Goal: Navigation & Orientation: Go to known website

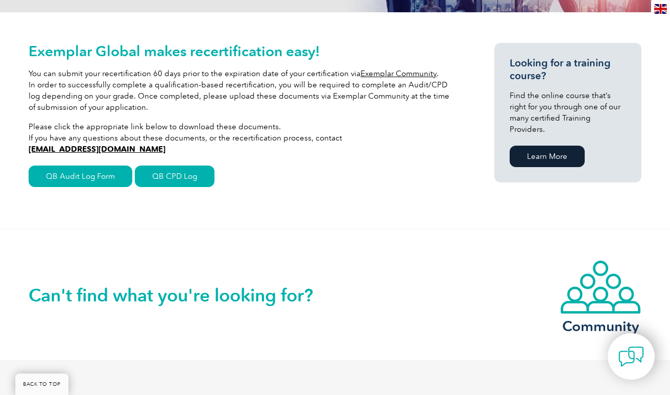
scroll to position [216, 0]
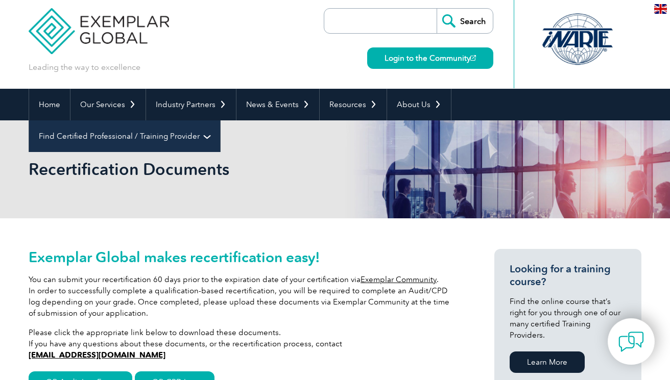
scroll to position [6, 0]
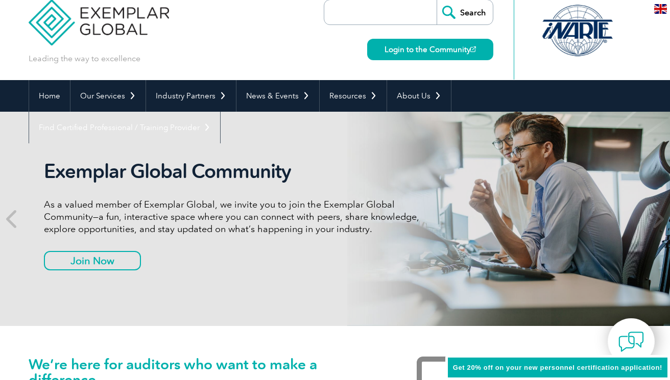
scroll to position [19, 0]
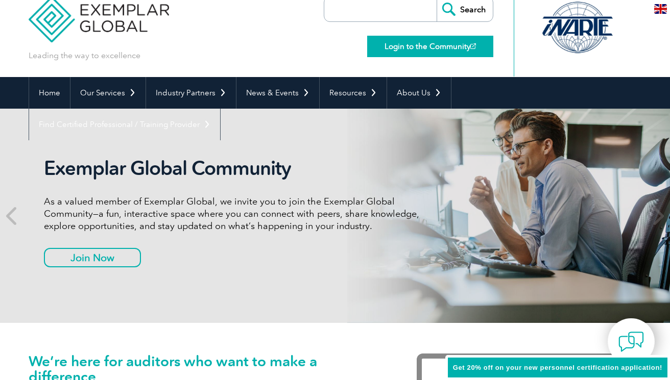
click at [404, 44] on link "Login to the Community" at bounding box center [430, 46] width 126 height 21
